Goal: Navigation & Orientation: Find specific page/section

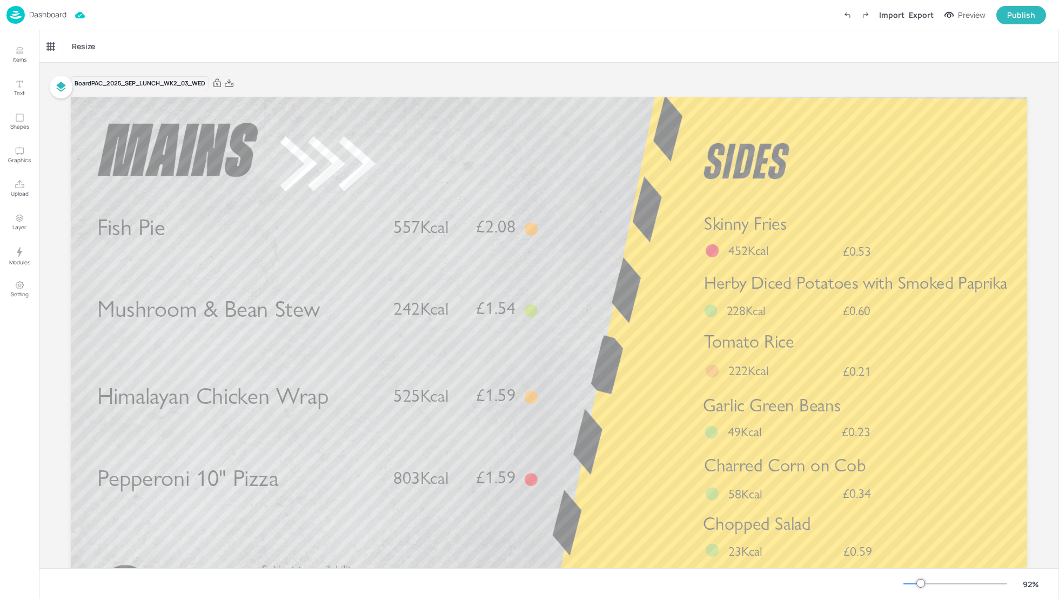
click at [49, 17] on p "Dashboard" at bounding box center [47, 15] width 37 height 8
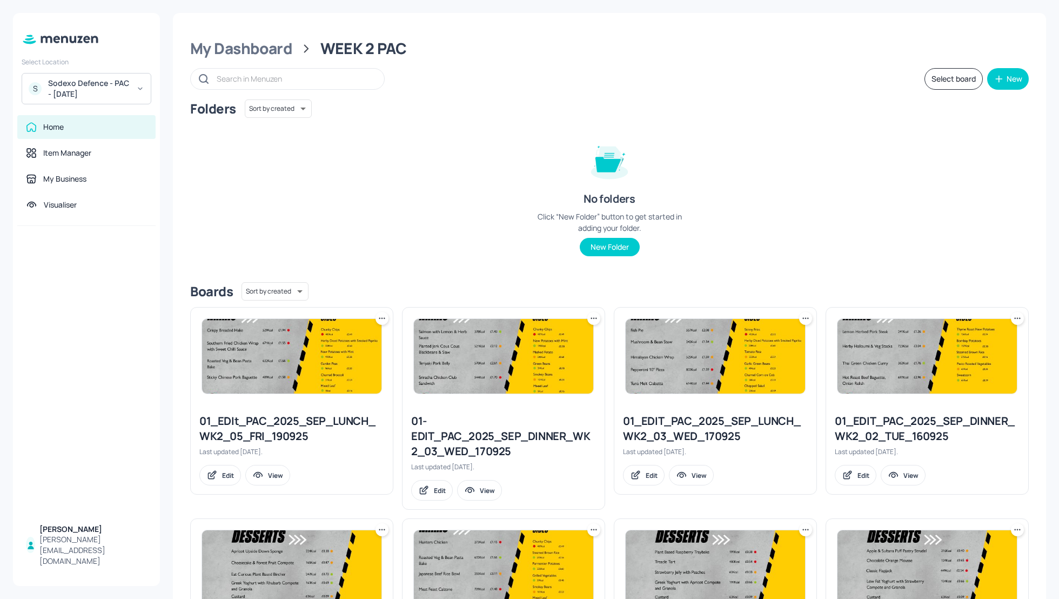
click at [107, 92] on div "Sodexo Defence - PAC - [DATE]" at bounding box center [89, 89] width 82 height 22
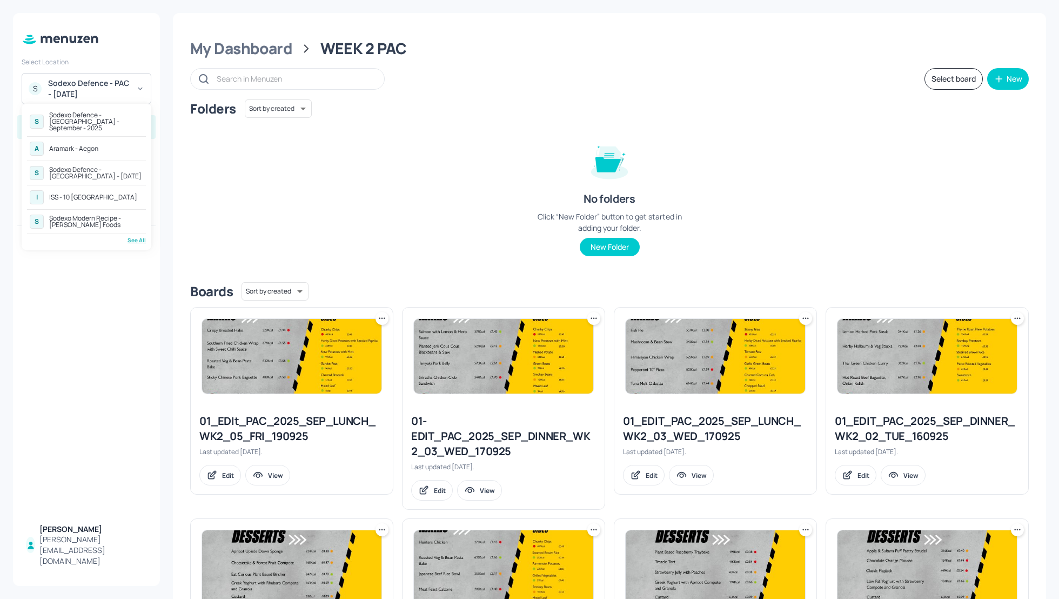
click at [91, 194] on div "ISS - 10 [GEOGRAPHIC_DATA]" at bounding box center [93, 197] width 88 height 6
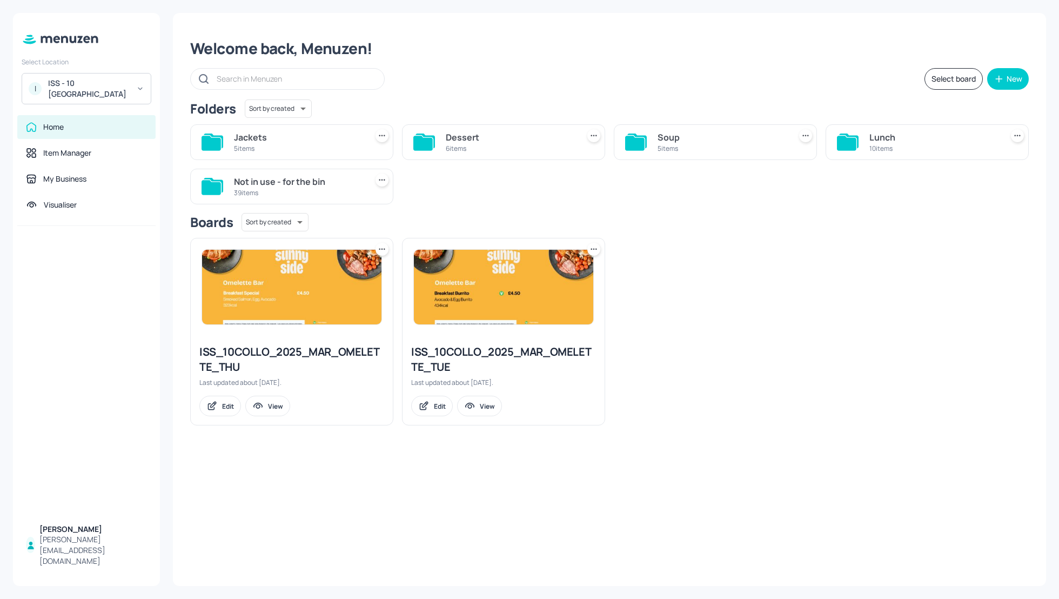
click at [454, 135] on div "Dessert" at bounding box center [510, 137] width 129 height 13
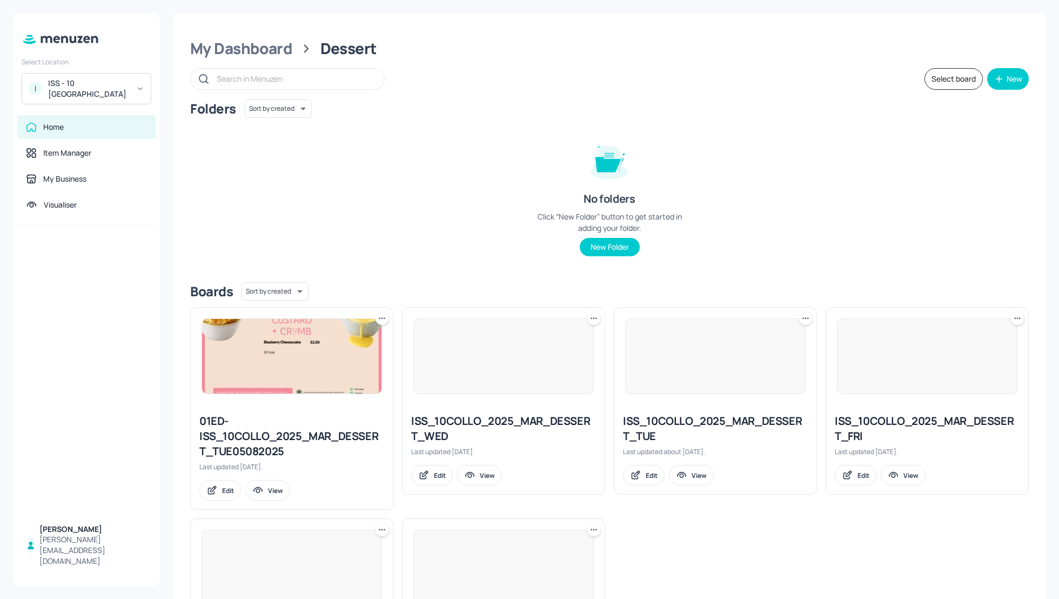
click at [873, 256] on div "Folders Sort by created id ​ No folders Click “New Folder” button to get starte…" at bounding box center [609, 186] width 839 height 174
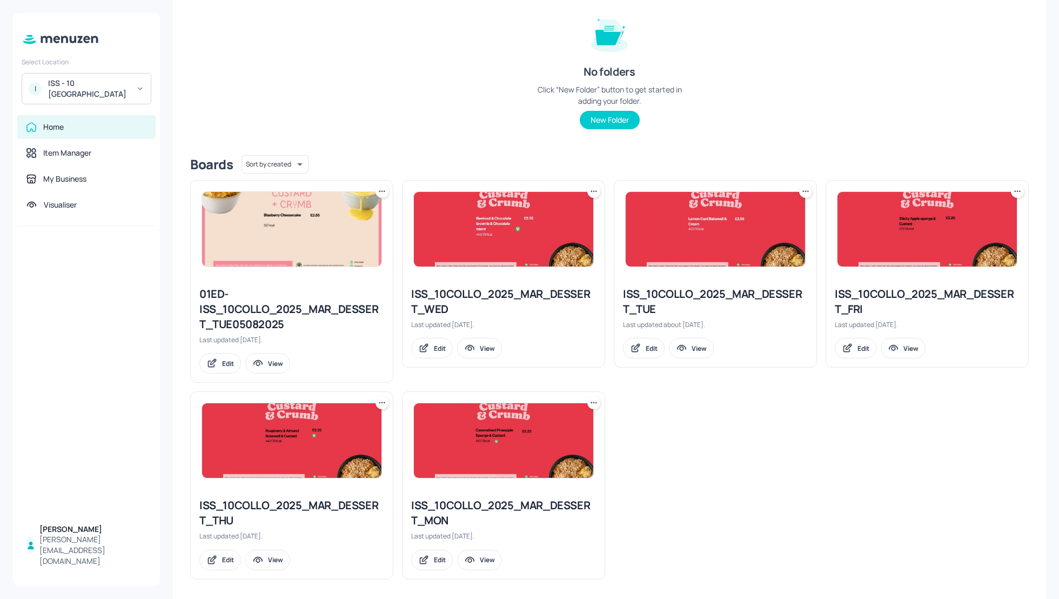
scroll to position [132, 0]
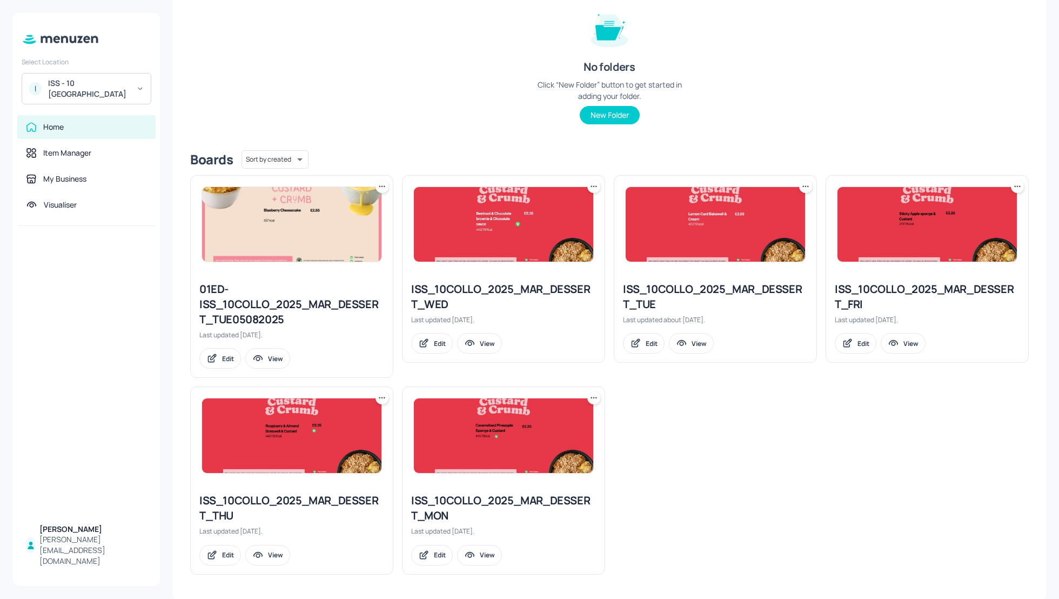
click at [862, 293] on div "ISS_10COLLO_2025_MAR_DESSERT_FRI" at bounding box center [927, 297] width 185 height 30
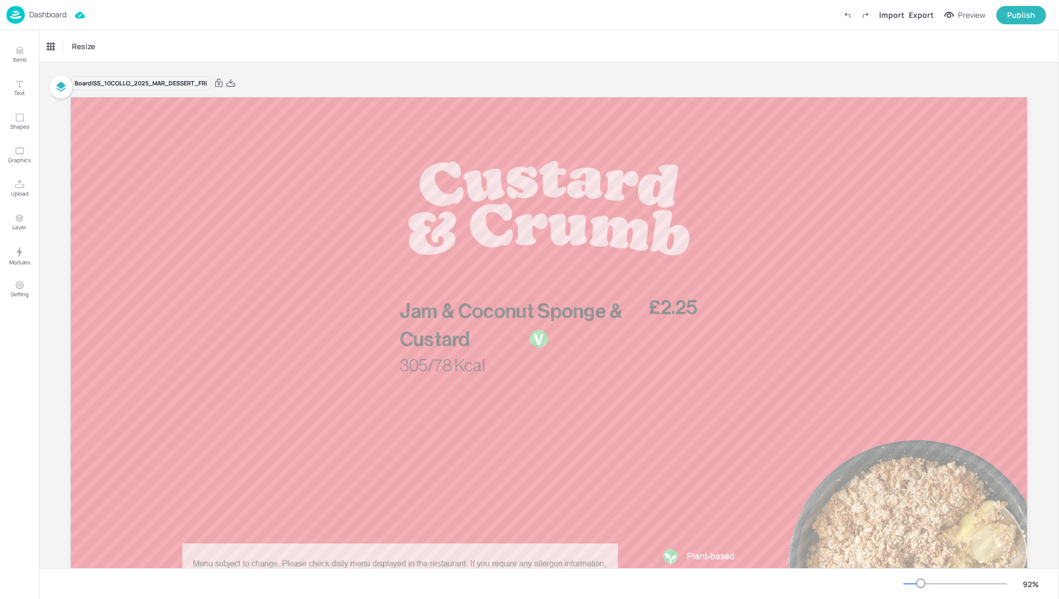
click at [48, 16] on p "Dashboard" at bounding box center [47, 15] width 37 height 8
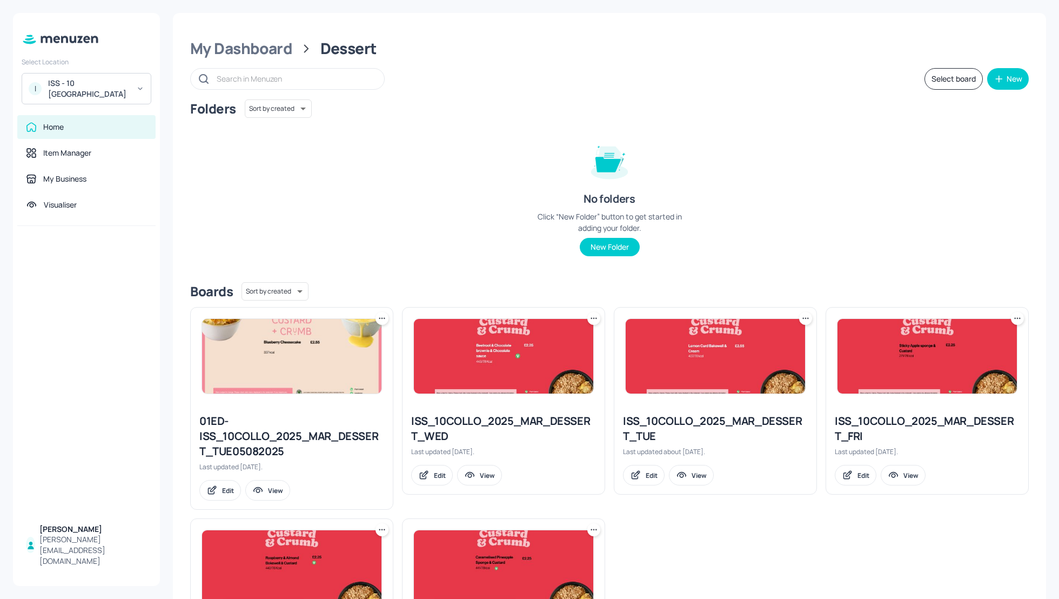
click at [476, 425] on div "ISS_10COLLO_2025_MAR_DESSERT_WED" at bounding box center [503, 428] width 185 height 30
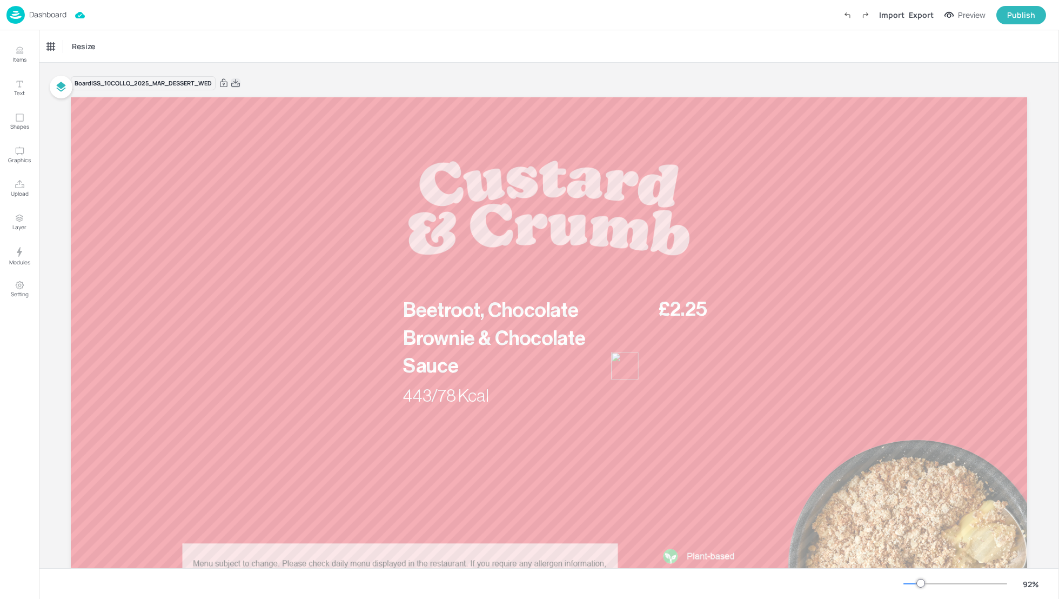
click at [239, 83] on icon at bounding box center [236, 83] width 10 height 11
click at [184, 38] on div "Resize" at bounding box center [549, 46] width 1020 height 32
